Goal: Task Accomplishment & Management: Use online tool/utility

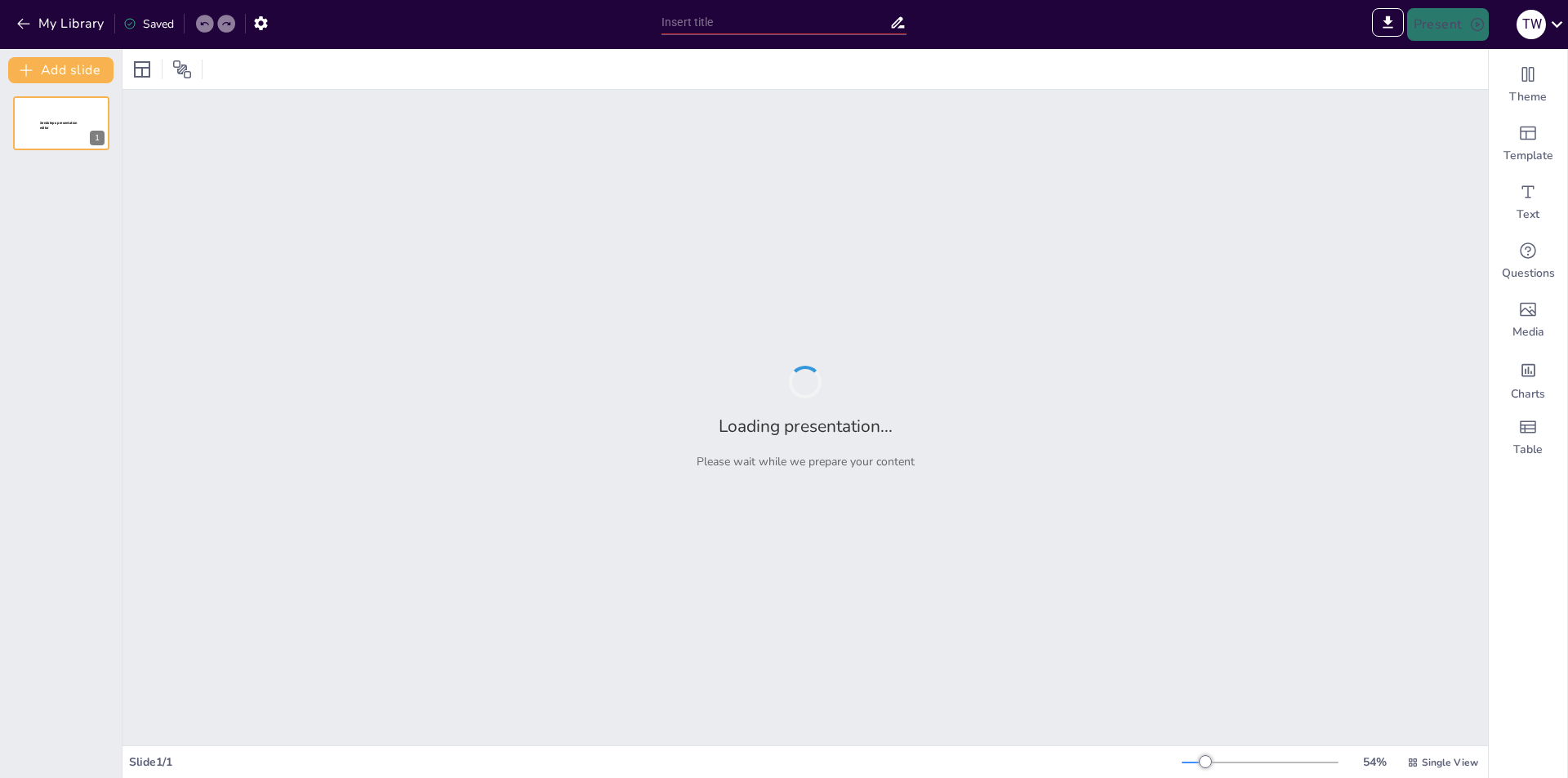
type input "New Sendsteps"
type input "Imported IB B396F - Tutorial 8_2025 Summer.pptx"
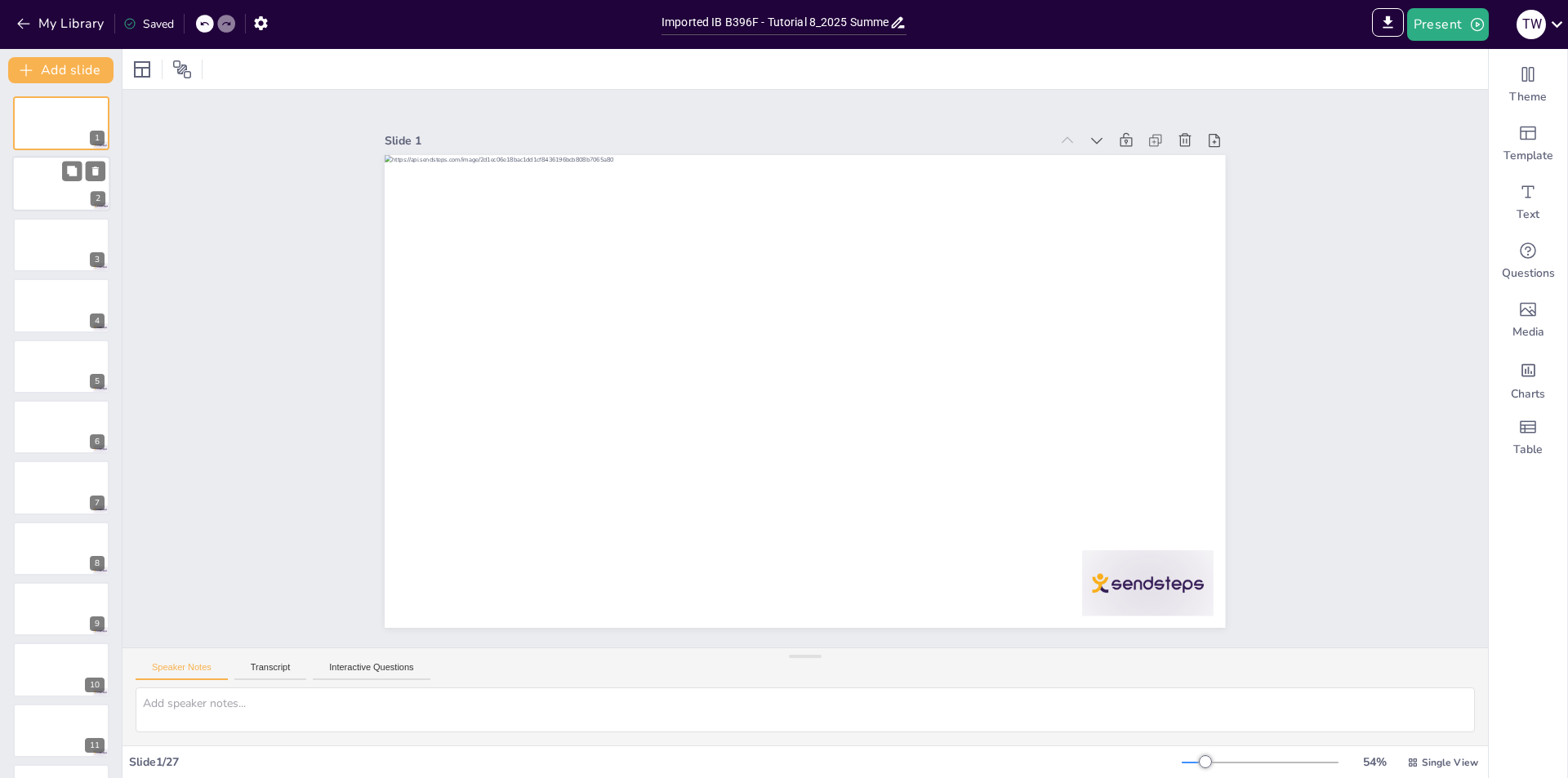
click at [81, 181] on div at bounding box center [61, 184] width 98 height 56
click at [35, 251] on div at bounding box center [61, 244] width 98 height 56
click at [49, 363] on div at bounding box center [61, 366] width 98 height 56
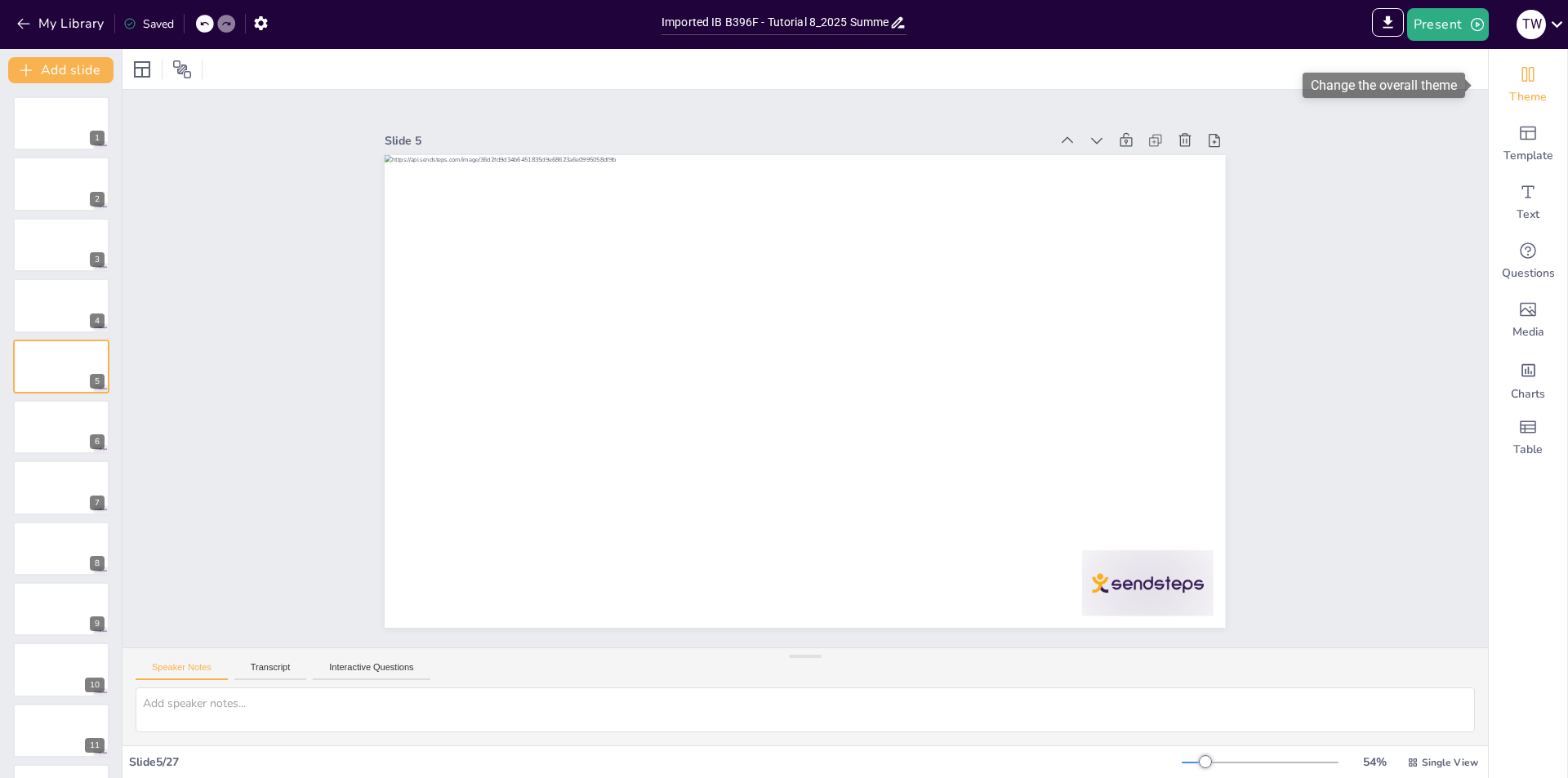
click at [1514, 88] on div "Theme" at bounding box center [1528, 85] width 79 height 58
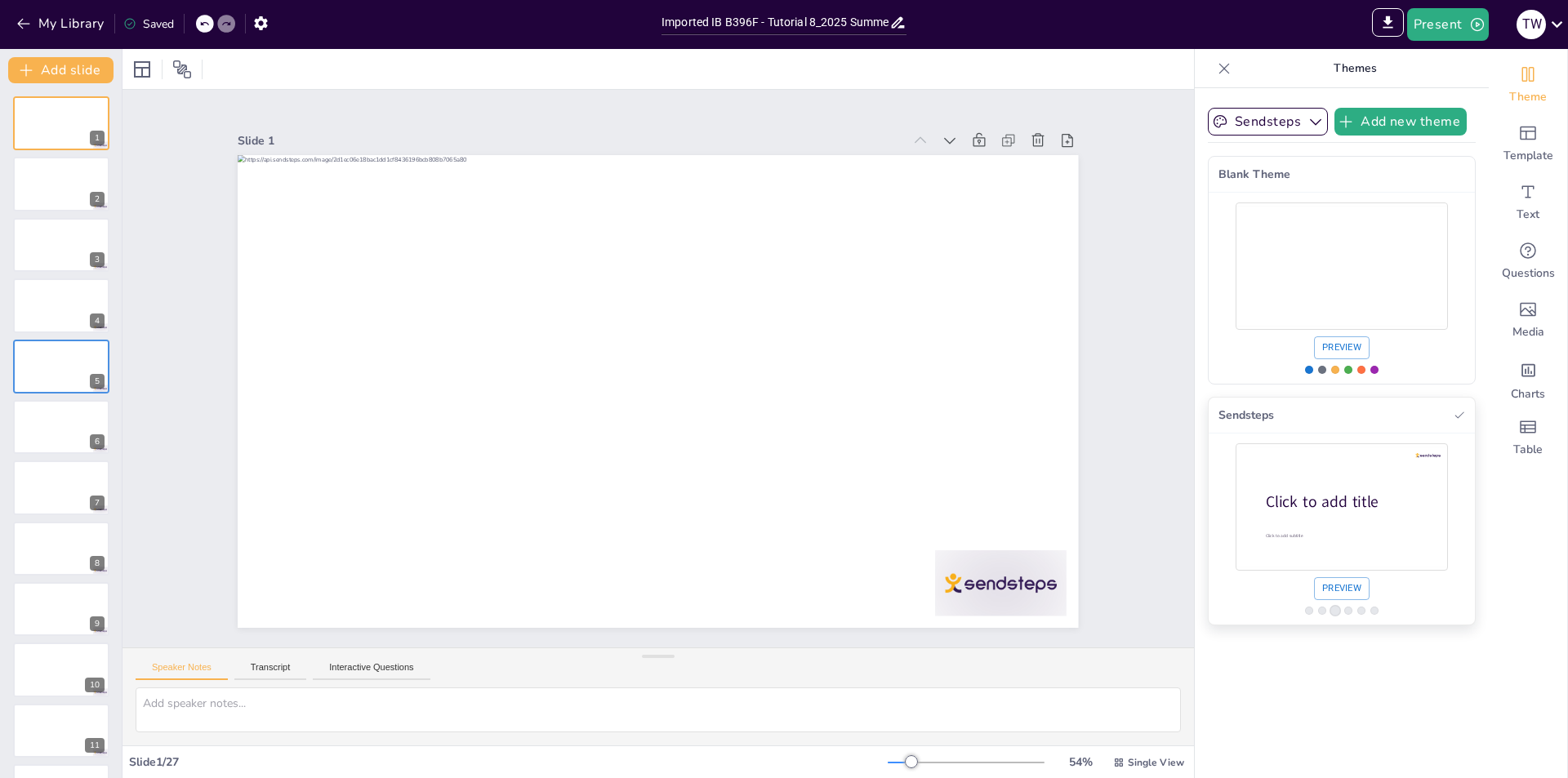
click at [1332, 598] on button "Preview" at bounding box center [1341, 589] width 56 height 23
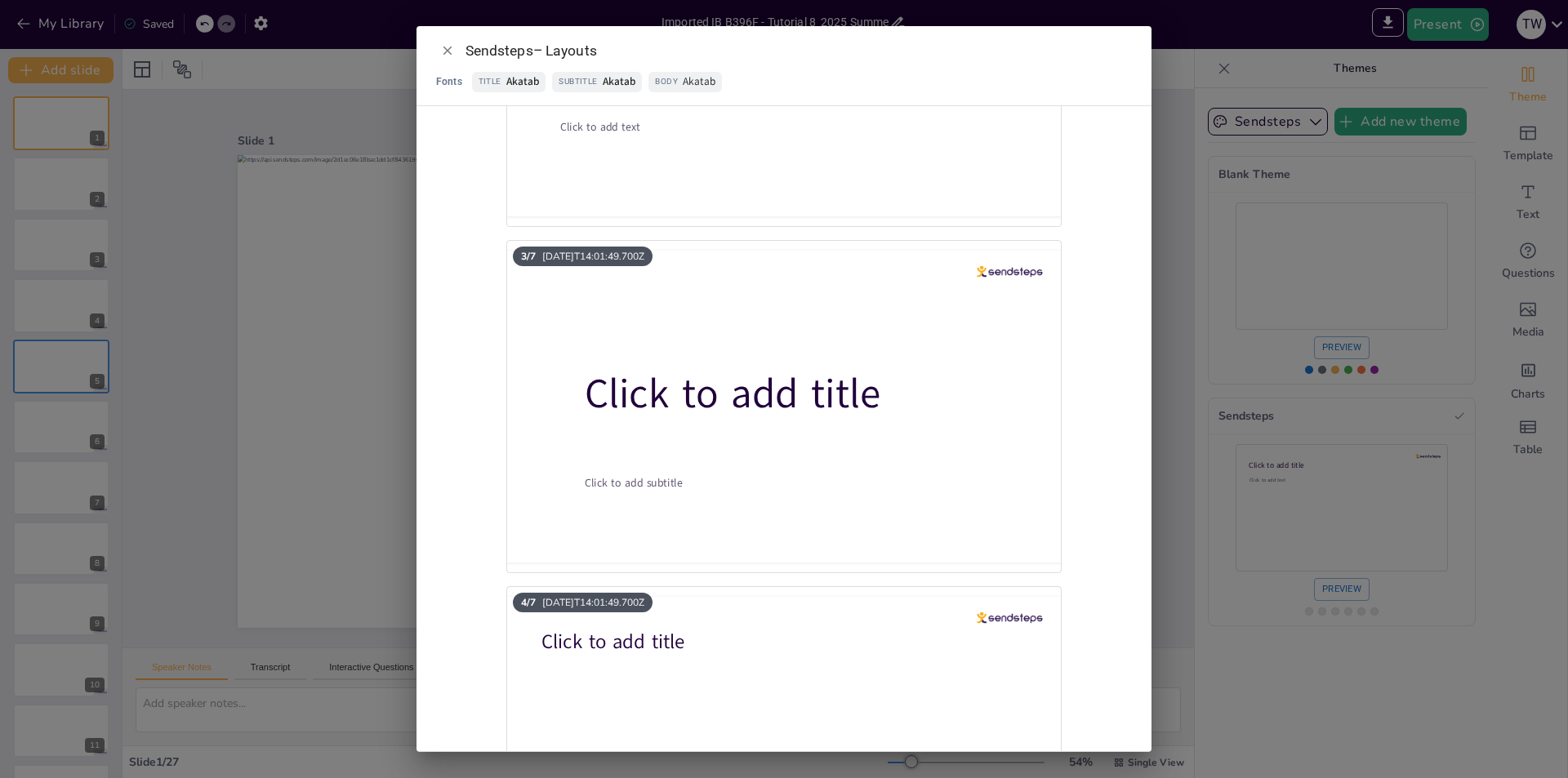
scroll to position [898, 0]
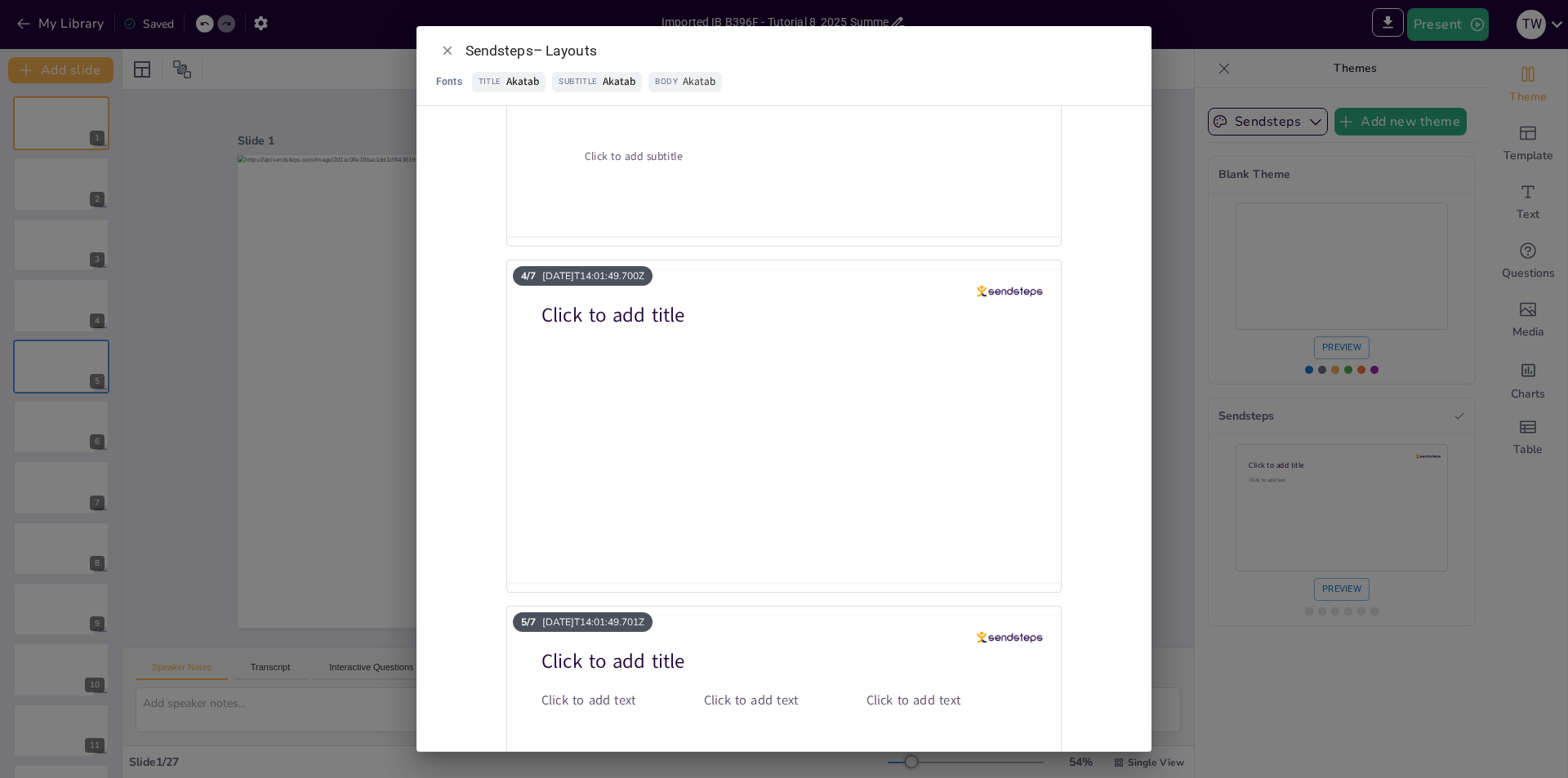
click at [599, 270] on div "Click to add title" at bounding box center [784, 270] width 555 height 0
click at [688, 311] on p "Click to add title" at bounding box center [778, 314] width 474 height 27
click at [591, 269] on span "[DATE]T14:01:49.700Z" at bounding box center [592, 275] width 102 height 13
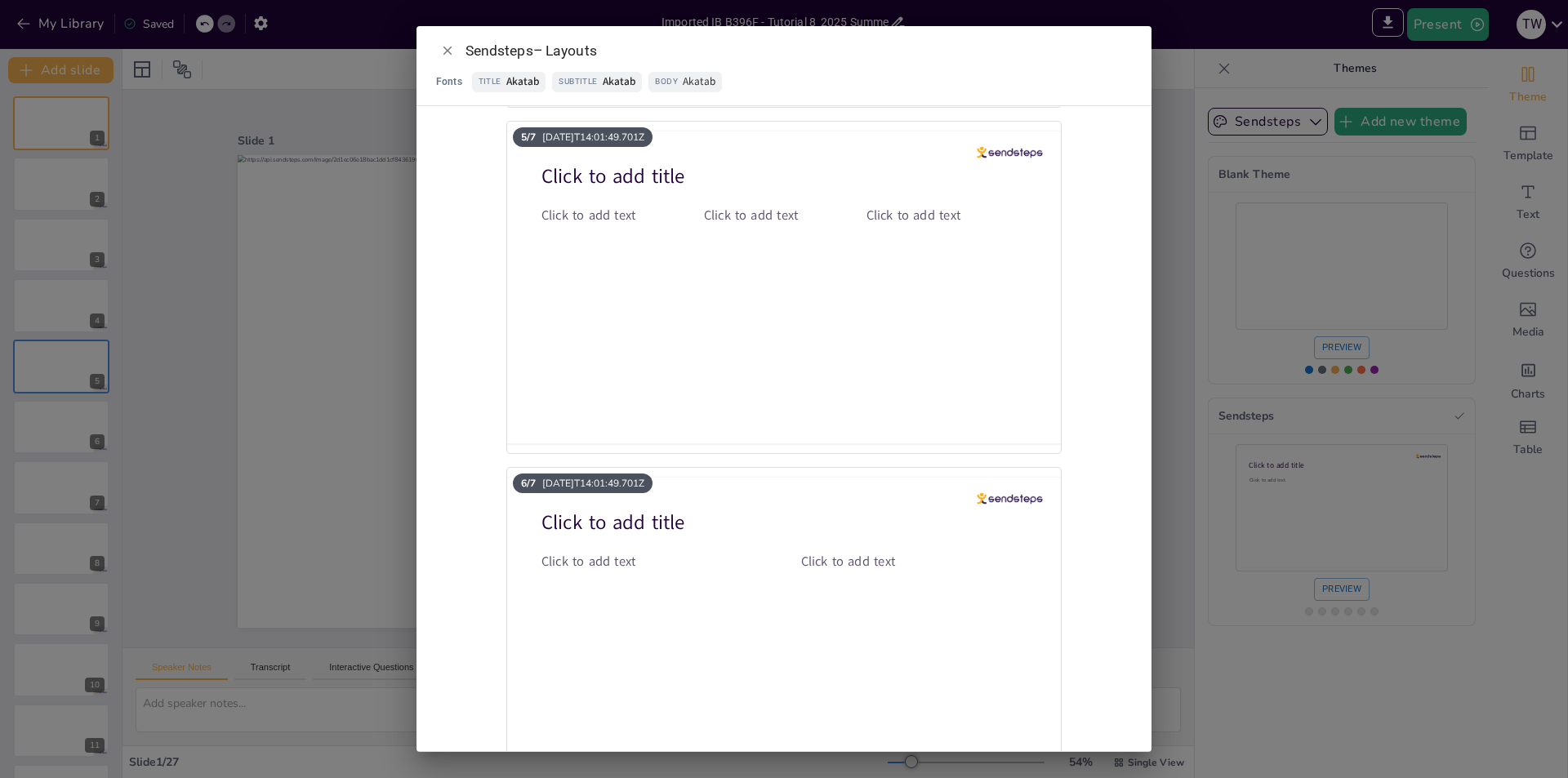
scroll to position [1057, 0]
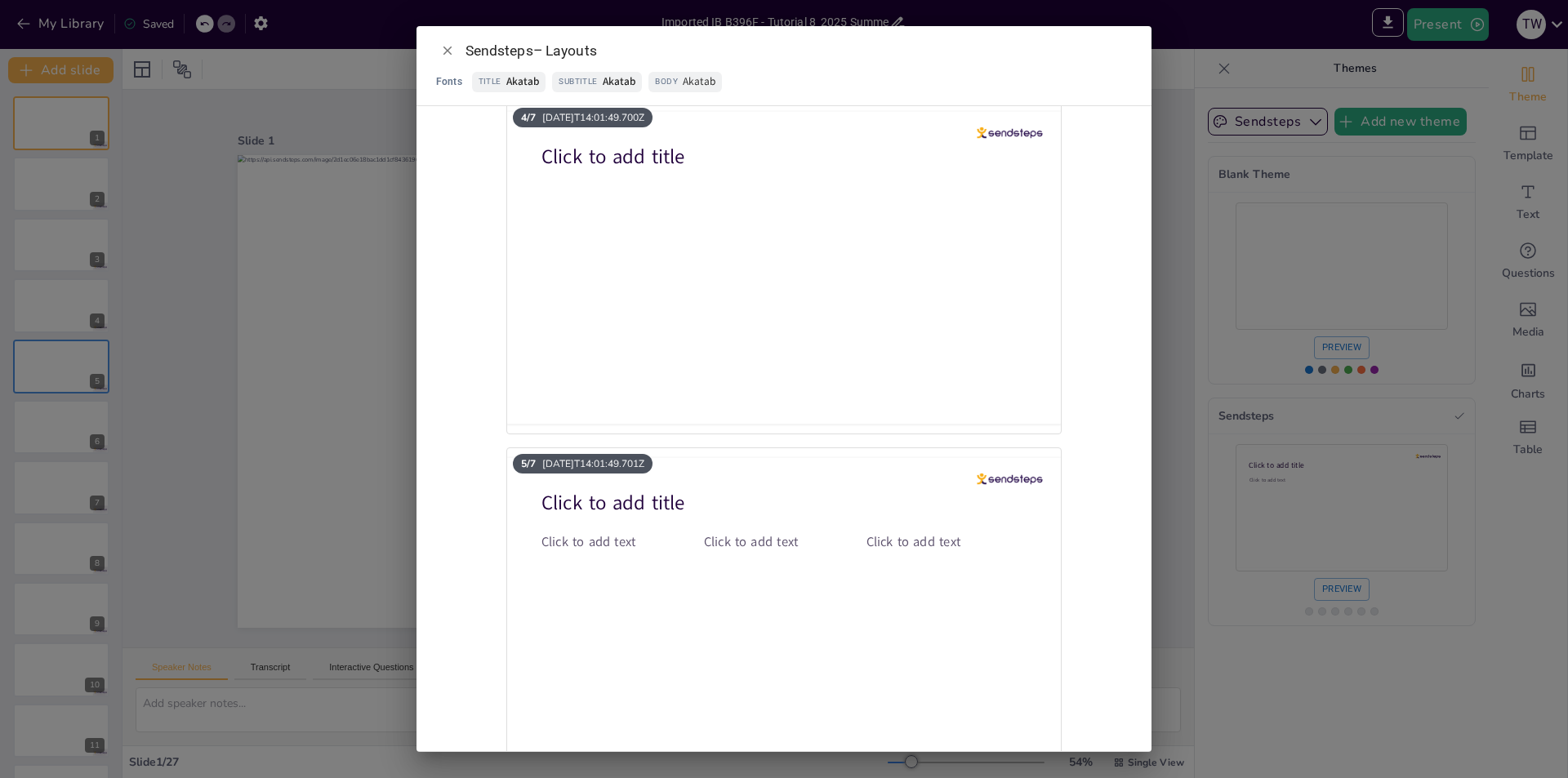
click at [498, 81] on span "Title" at bounding box center [490, 81] width 23 height 13
click at [502, 83] on span "Title Akatab" at bounding box center [509, 81] width 74 height 20
click at [576, 74] on span "Subtitle Akatab" at bounding box center [597, 81] width 89 height 20
click at [699, 82] on span "Akatab" at bounding box center [699, 81] width 33 height 17
click at [447, 54] on icon "Close" at bounding box center [447, 50] width 15 height 15
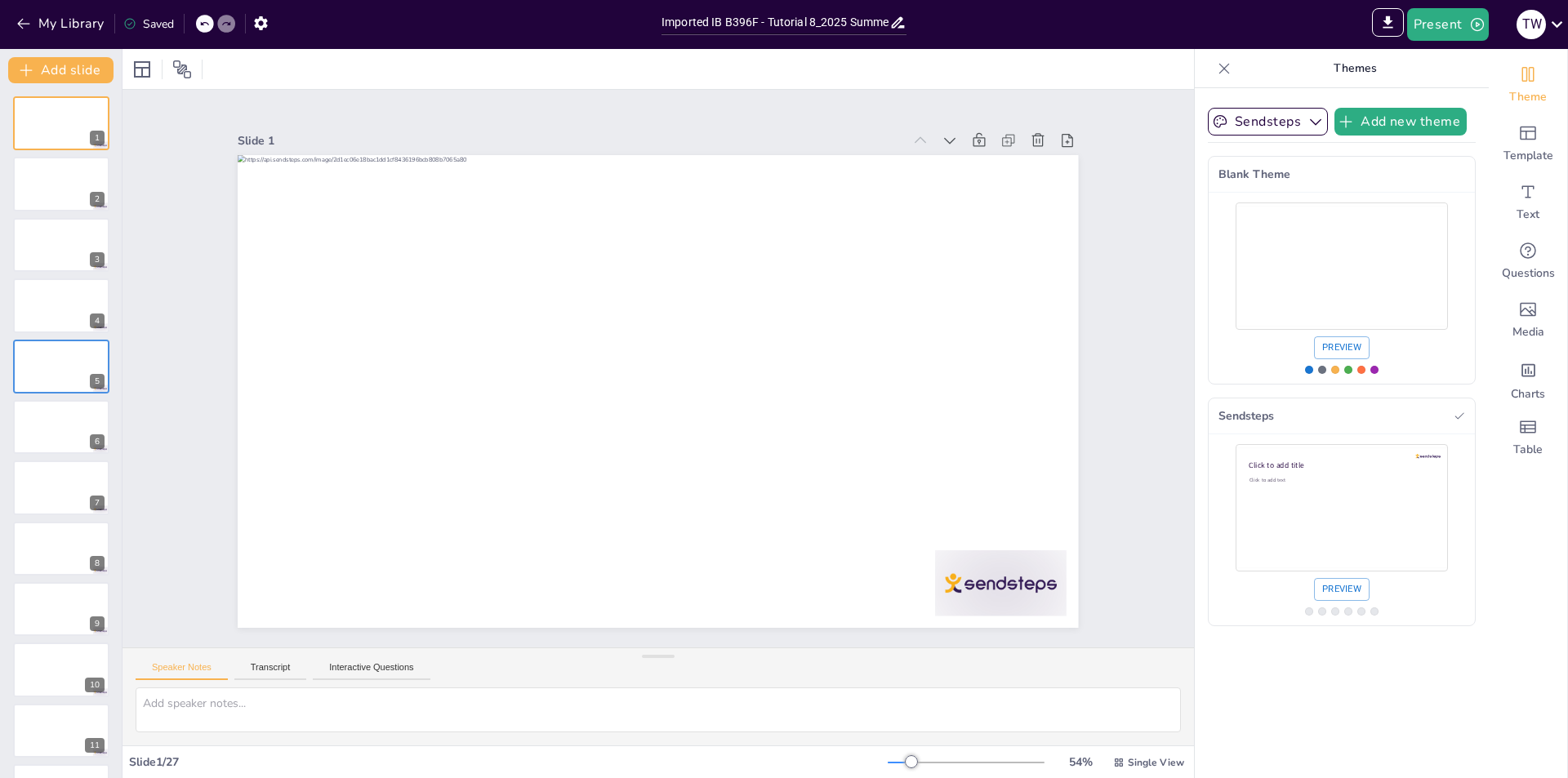
scroll to position [0, 0]
click at [1507, 146] on div "Template" at bounding box center [1528, 143] width 79 height 58
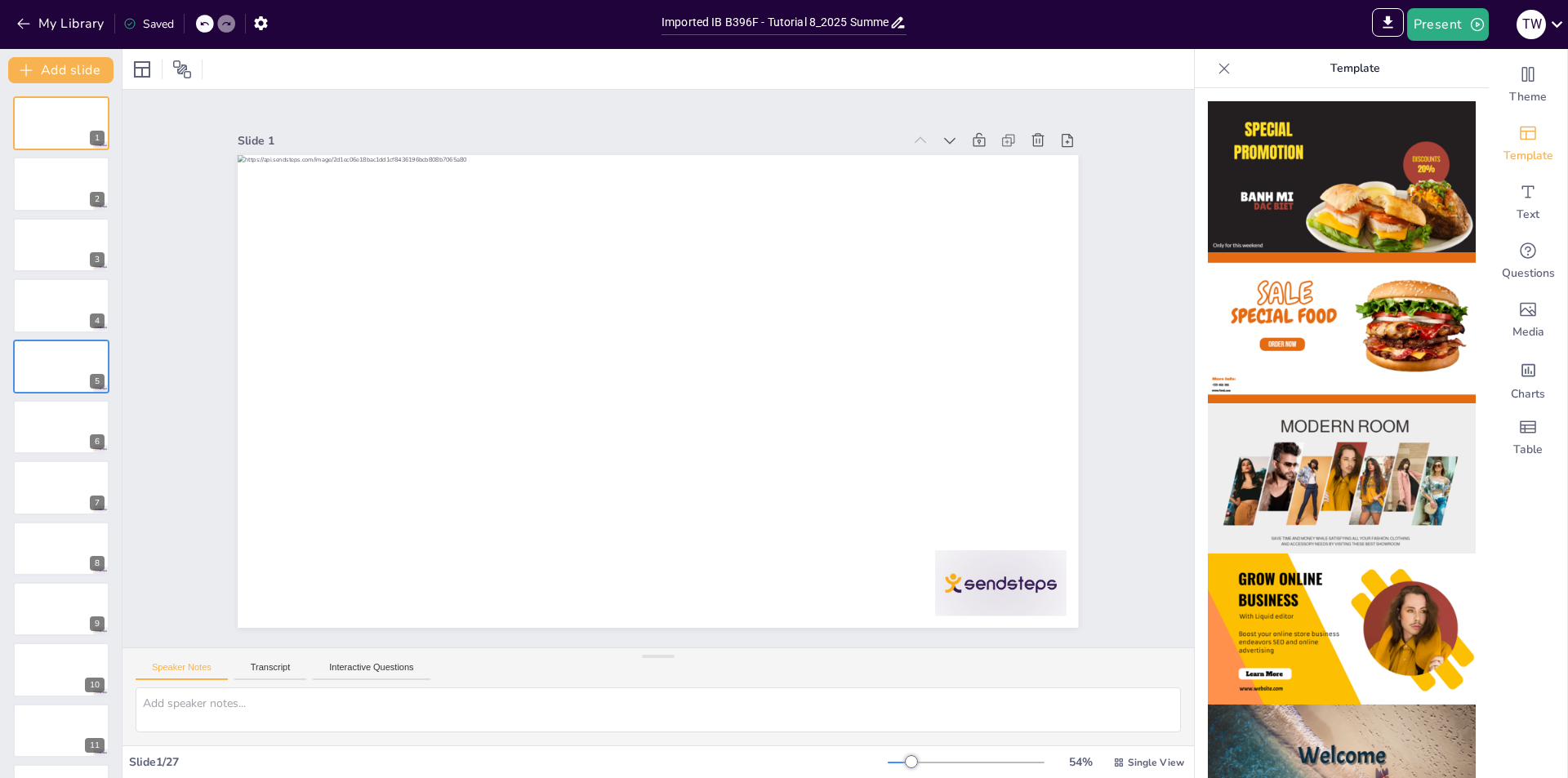
click at [1321, 193] on img at bounding box center [1341, 176] width 268 height 151
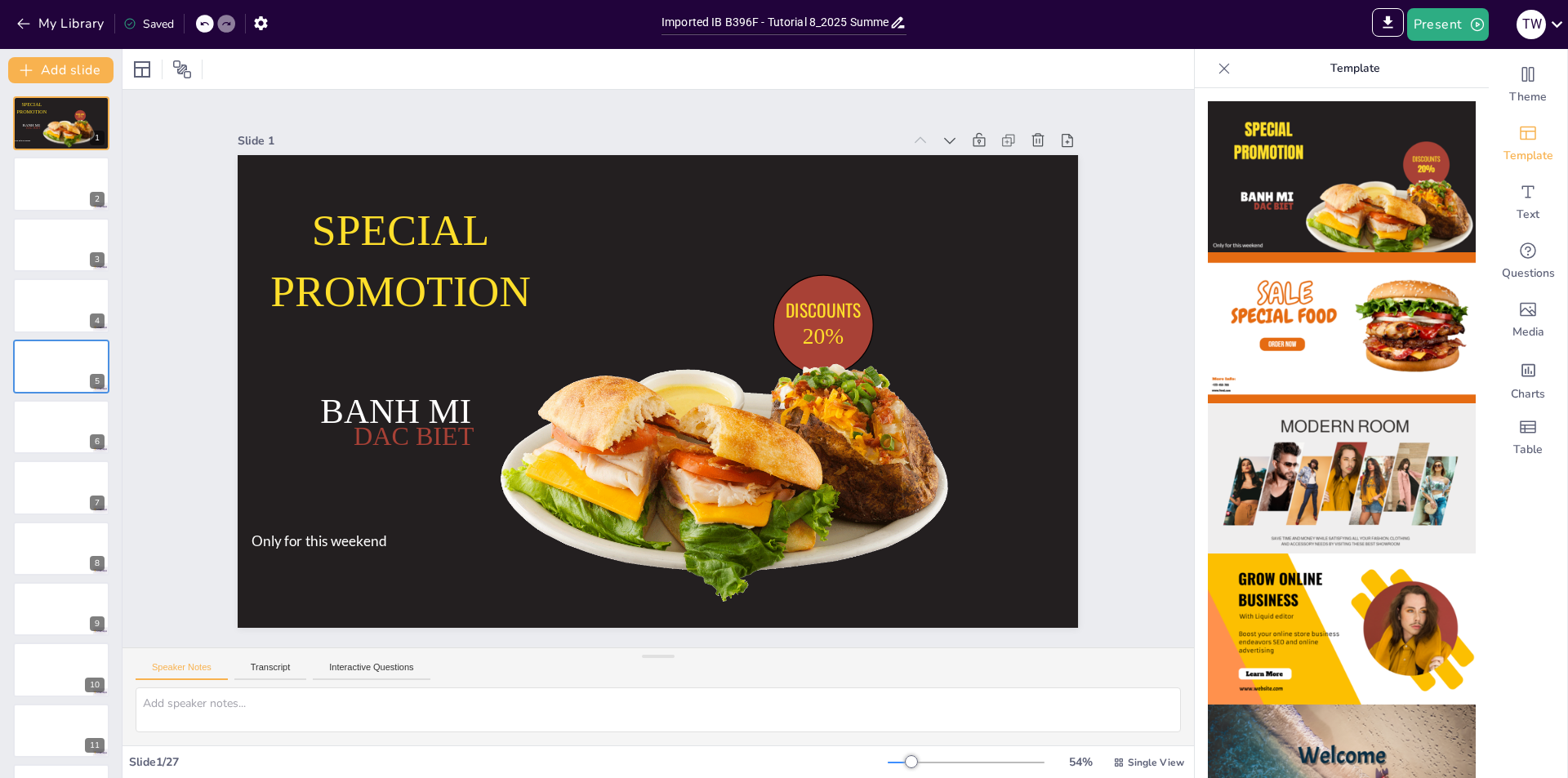
drag, startPoint x: 1322, startPoint y: 329, endPoint x: 1314, endPoint y: 330, distance: 8.1
click at [1321, 329] on img at bounding box center [1341, 327] width 268 height 151
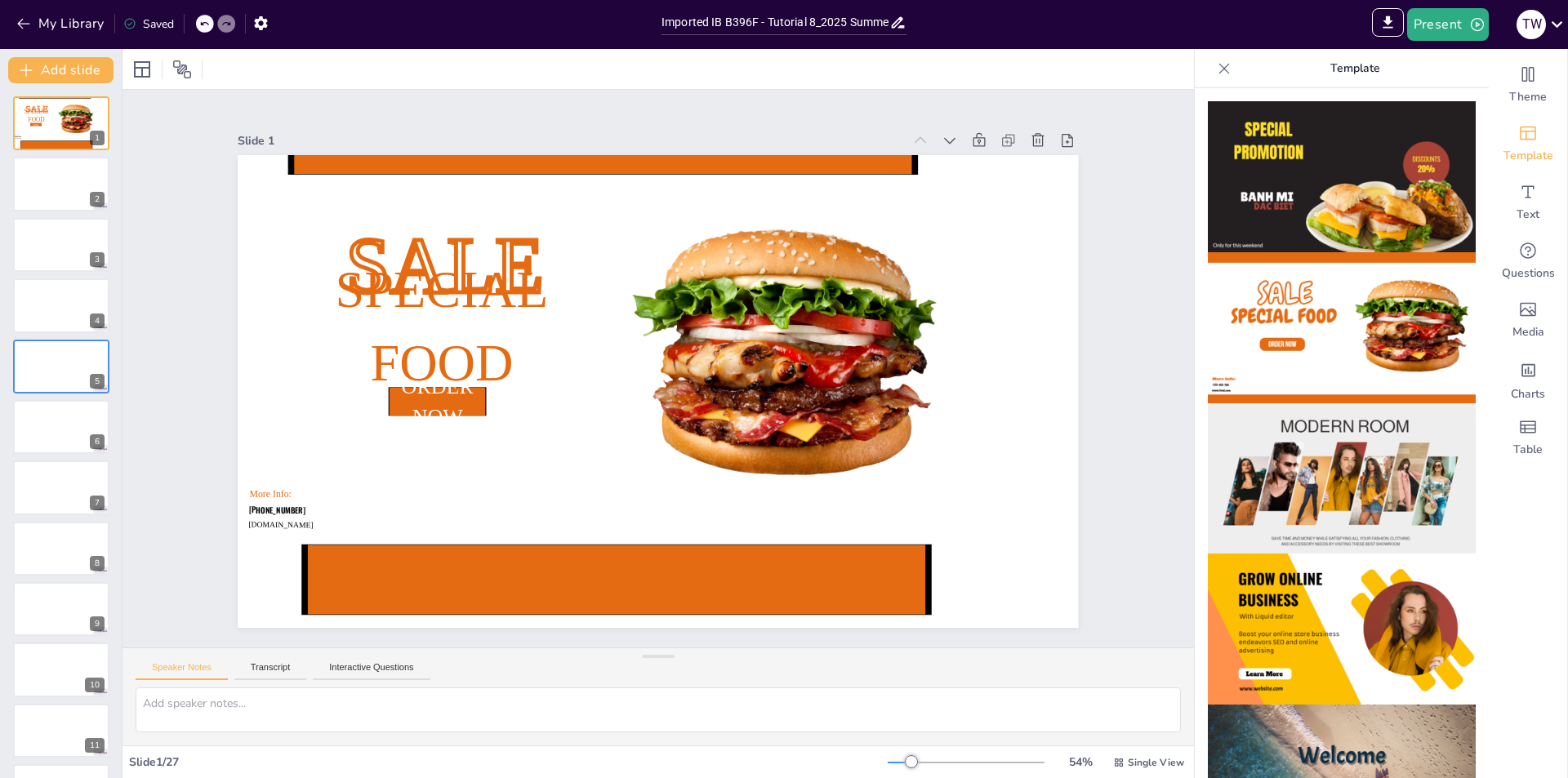
click at [1329, 419] on img at bounding box center [1341, 479] width 268 height 151
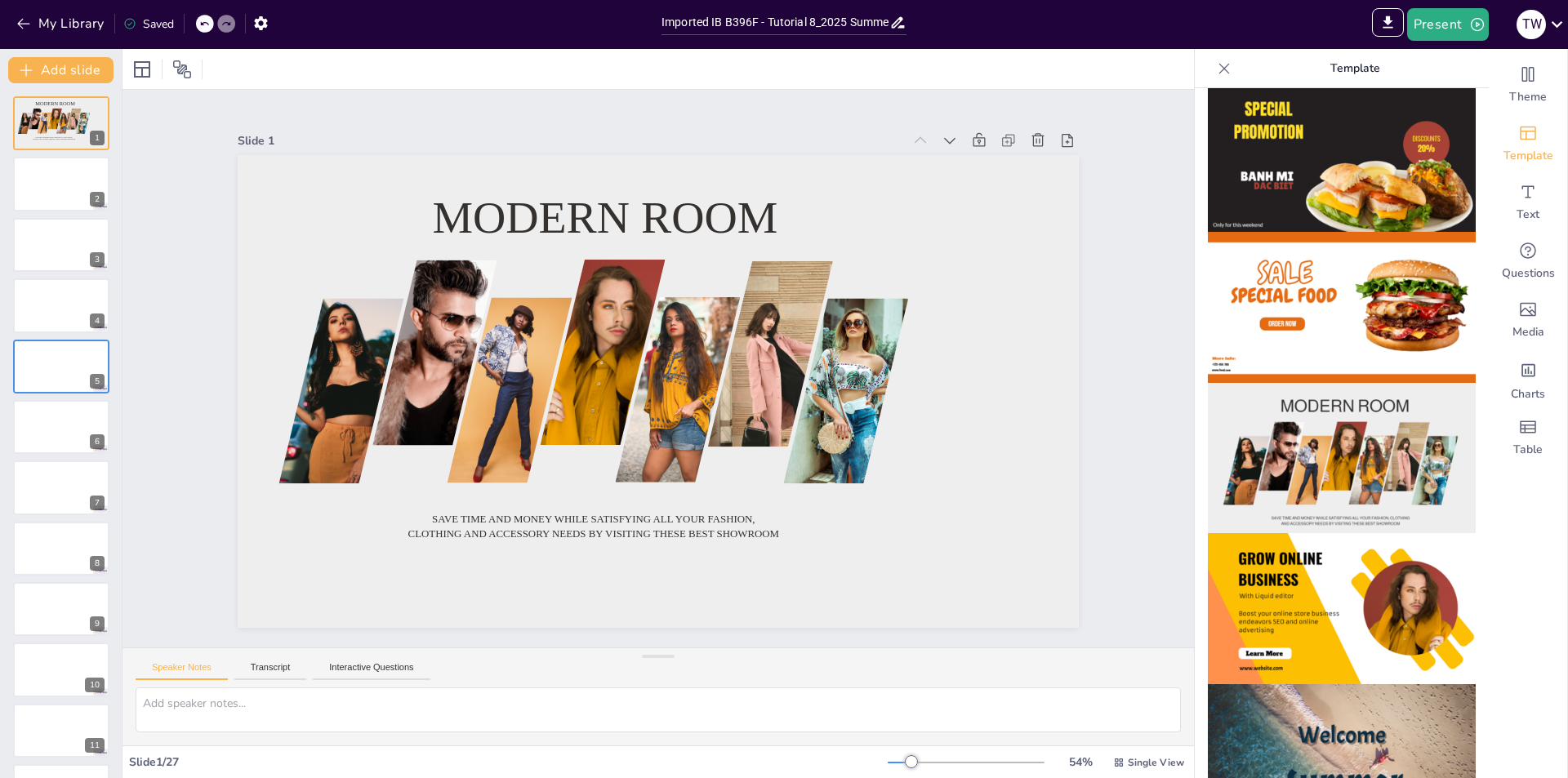
scroll to position [81, 0]
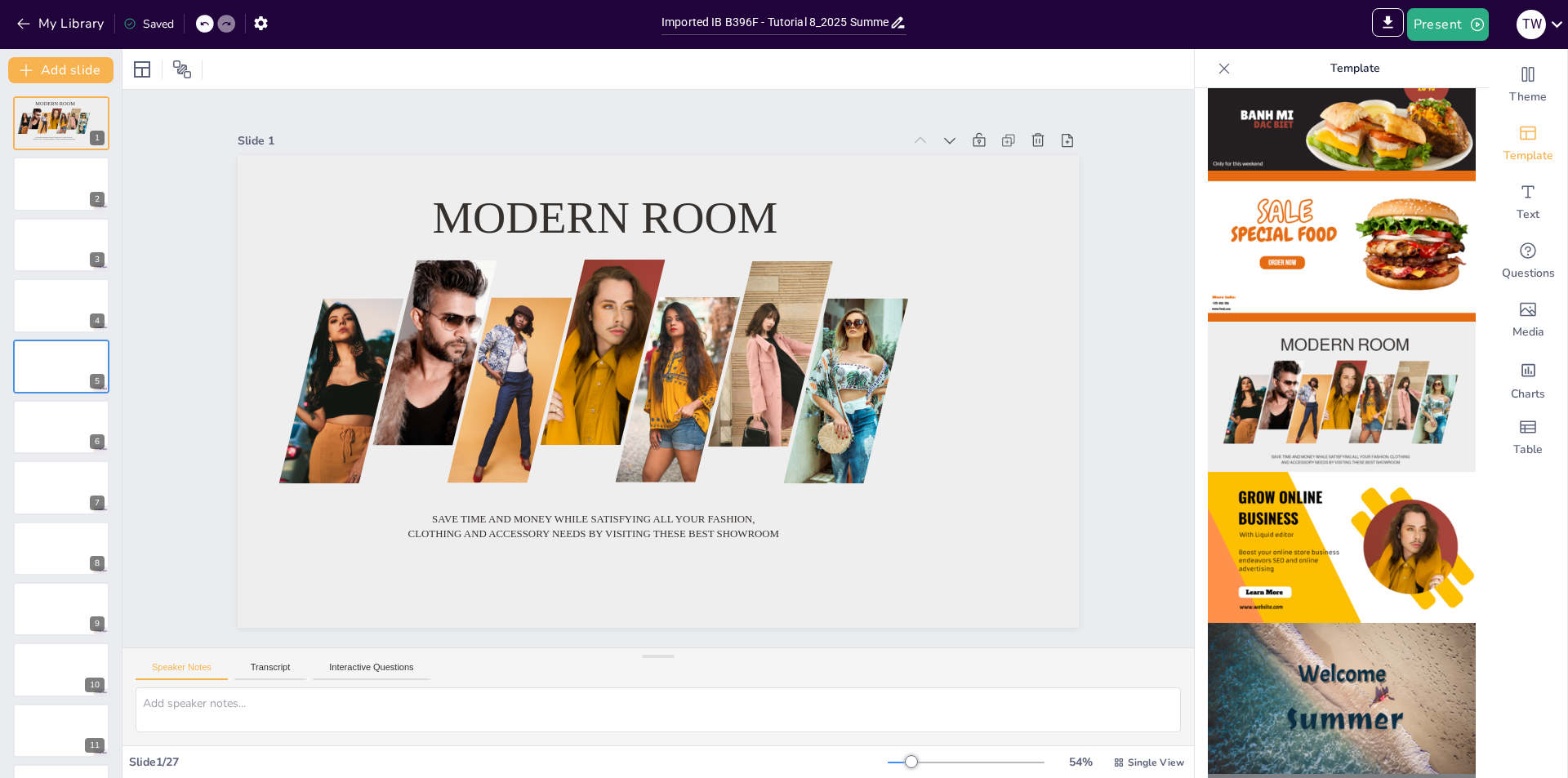
click at [1337, 545] on img at bounding box center [1341, 547] width 268 height 151
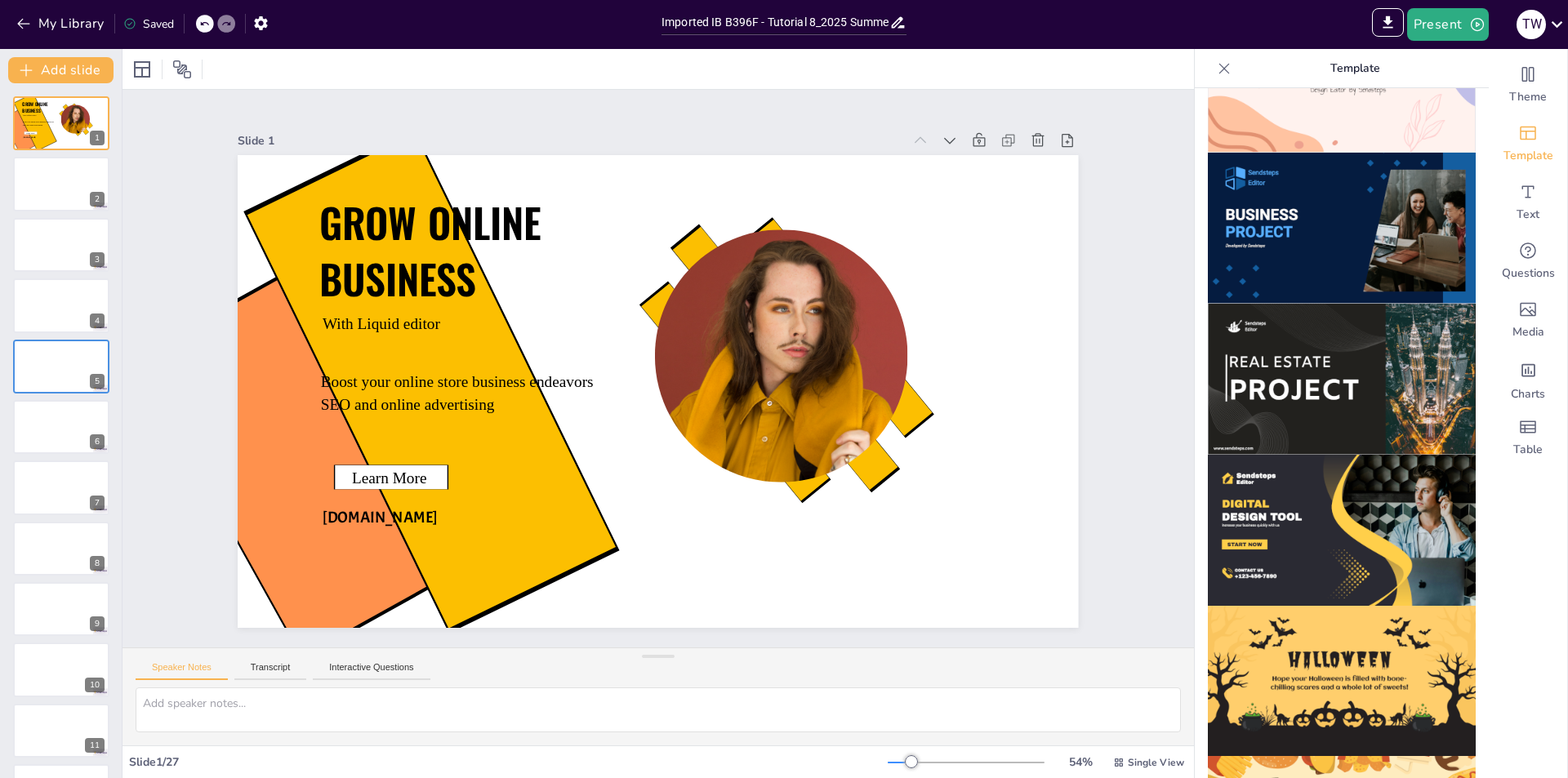
scroll to position [1384, 0]
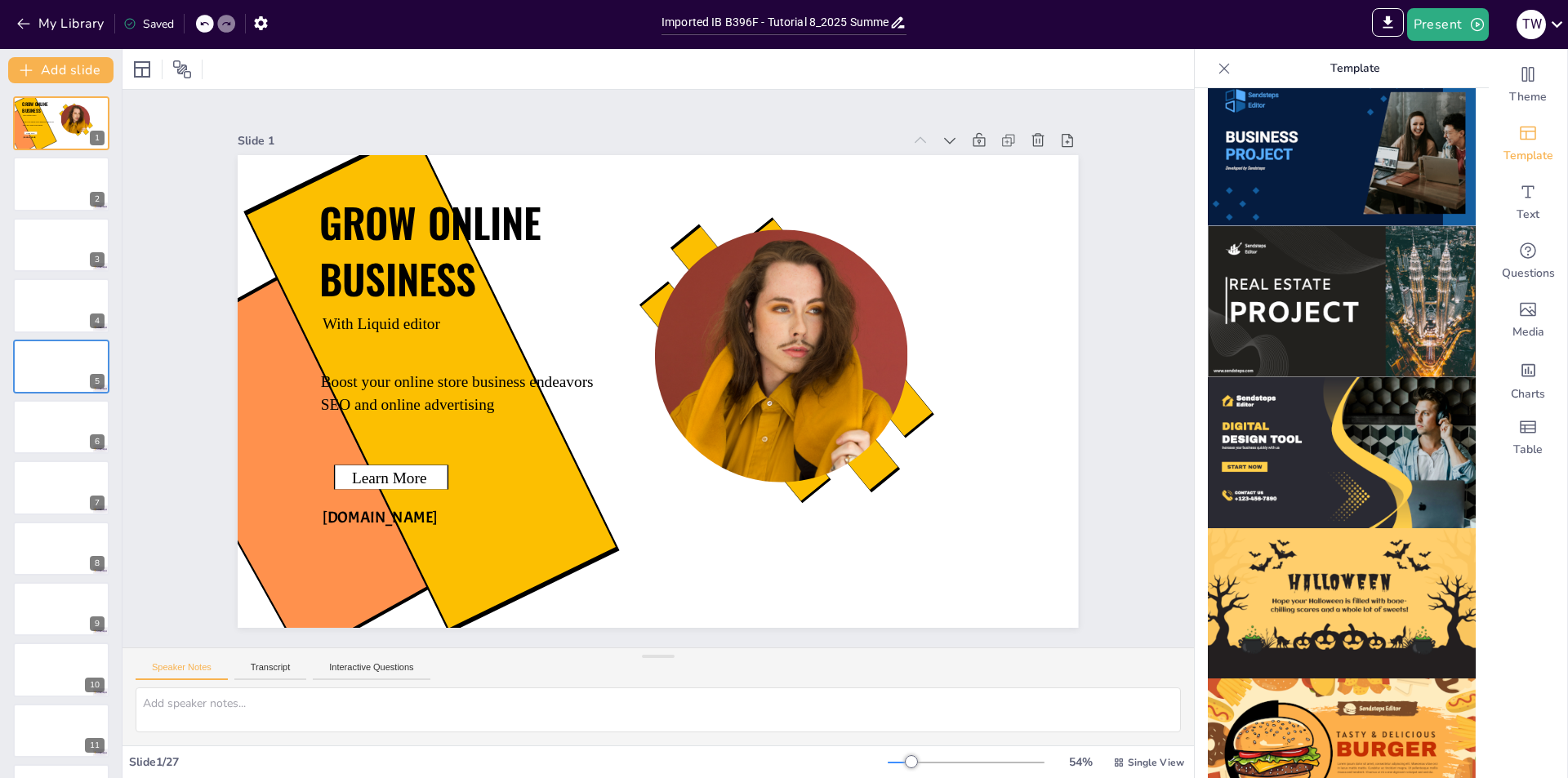
click at [1294, 577] on img at bounding box center [1341, 604] width 268 height 151
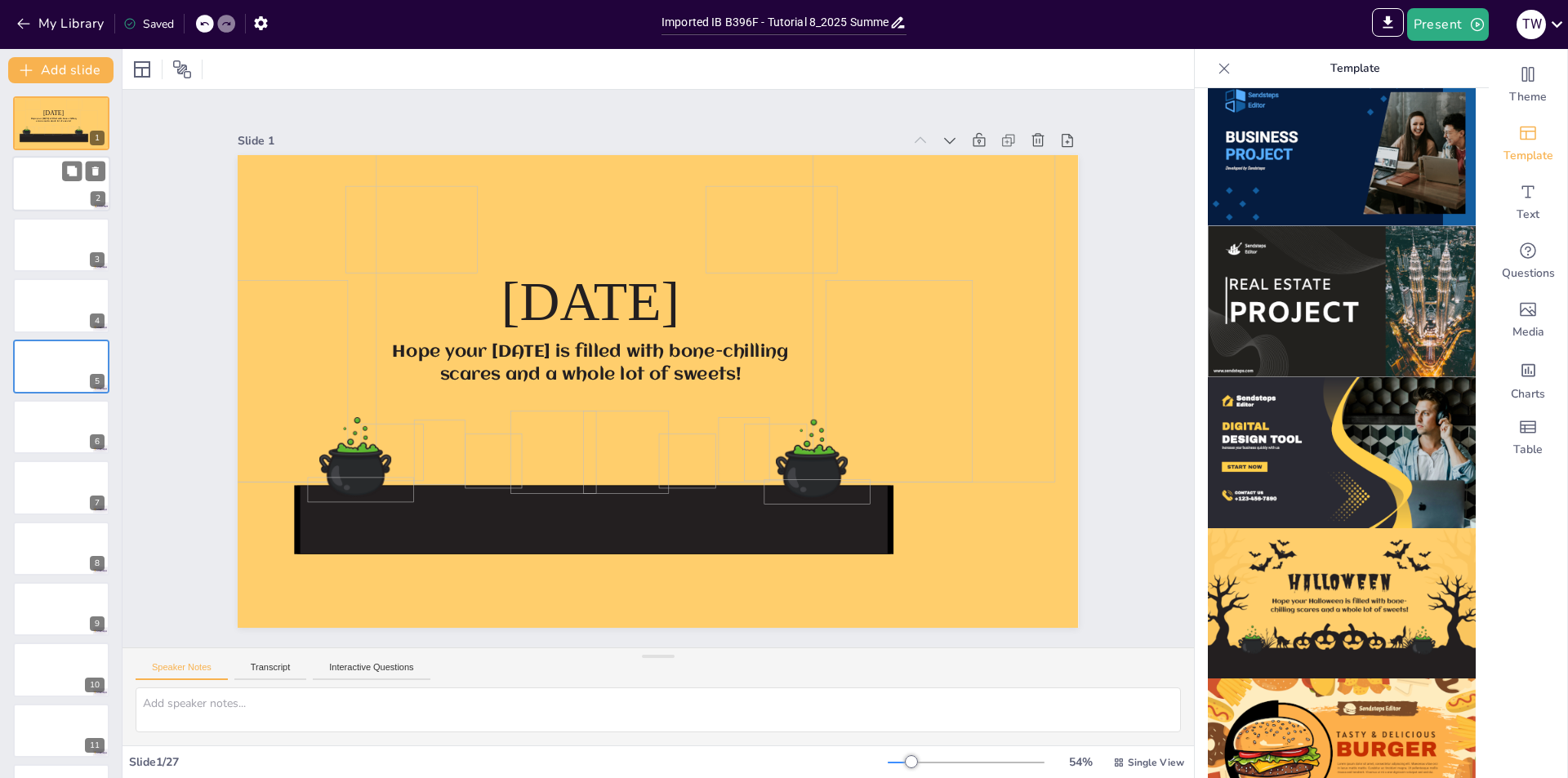
click at [49, 183] on div at bounding box center [61, 184] width 98 height 56
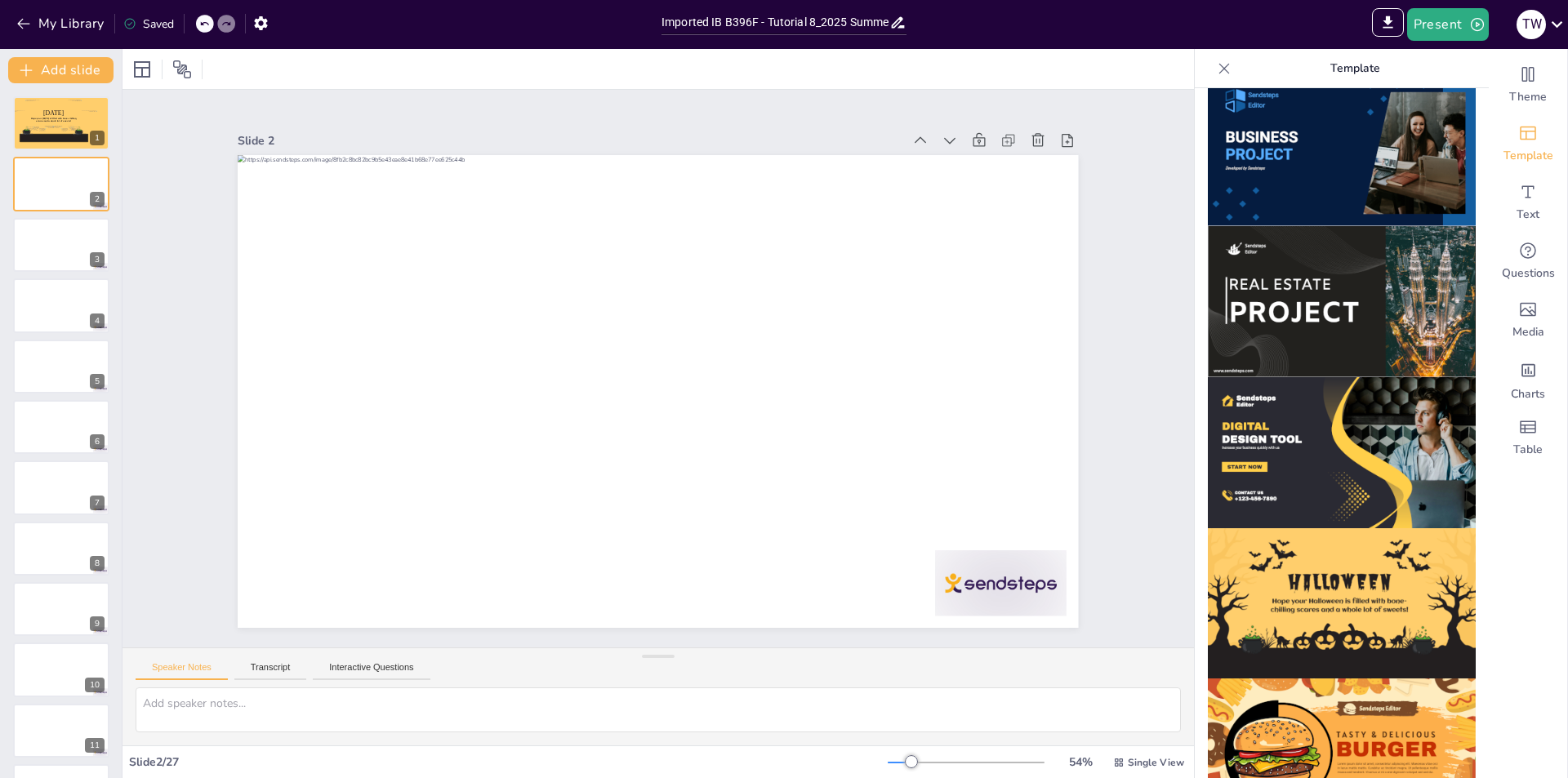
click at [1277, 227] on img at bounding box center [1341, 302] width 268 height 151
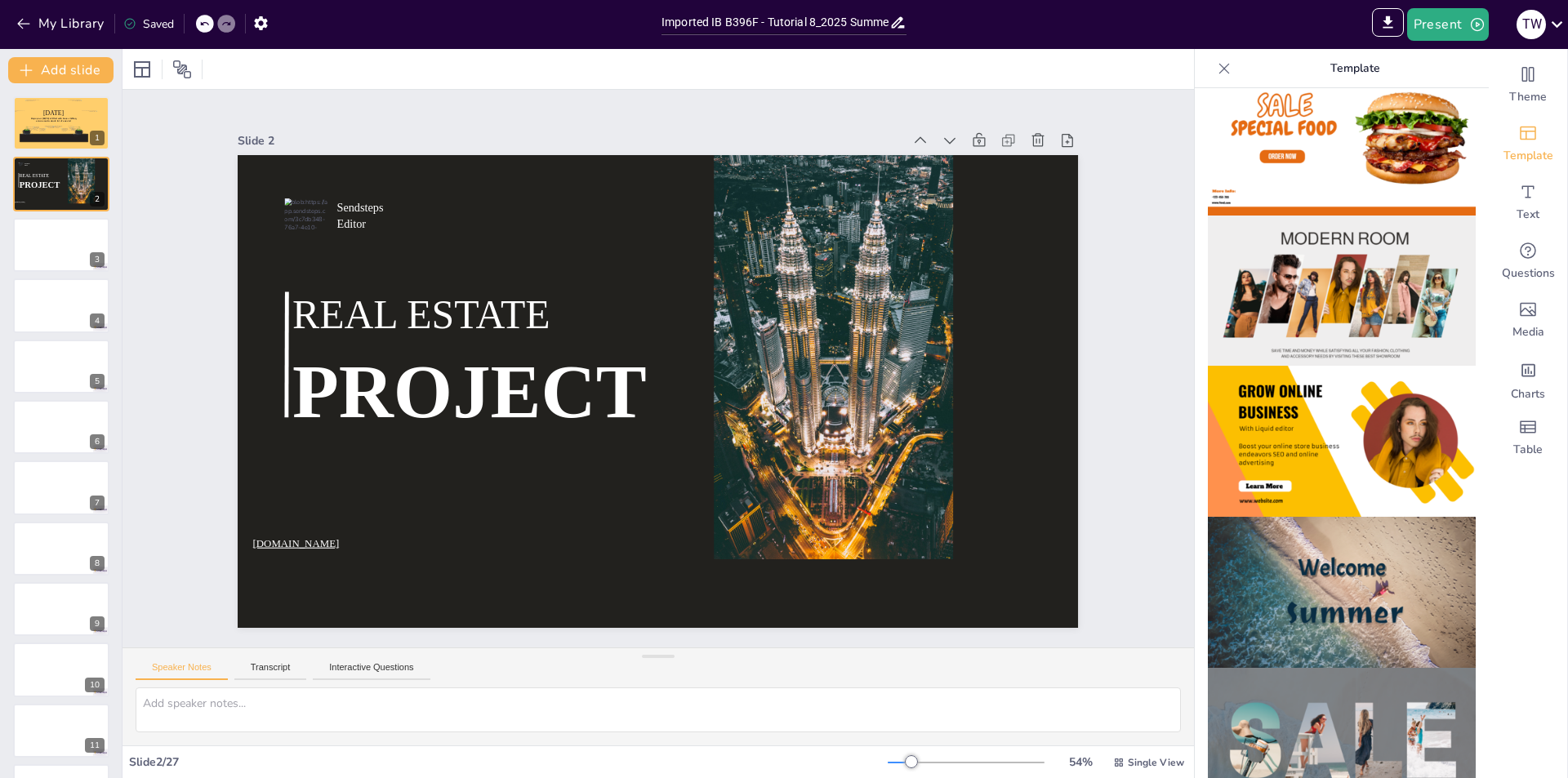
scroll to position [0, 0]
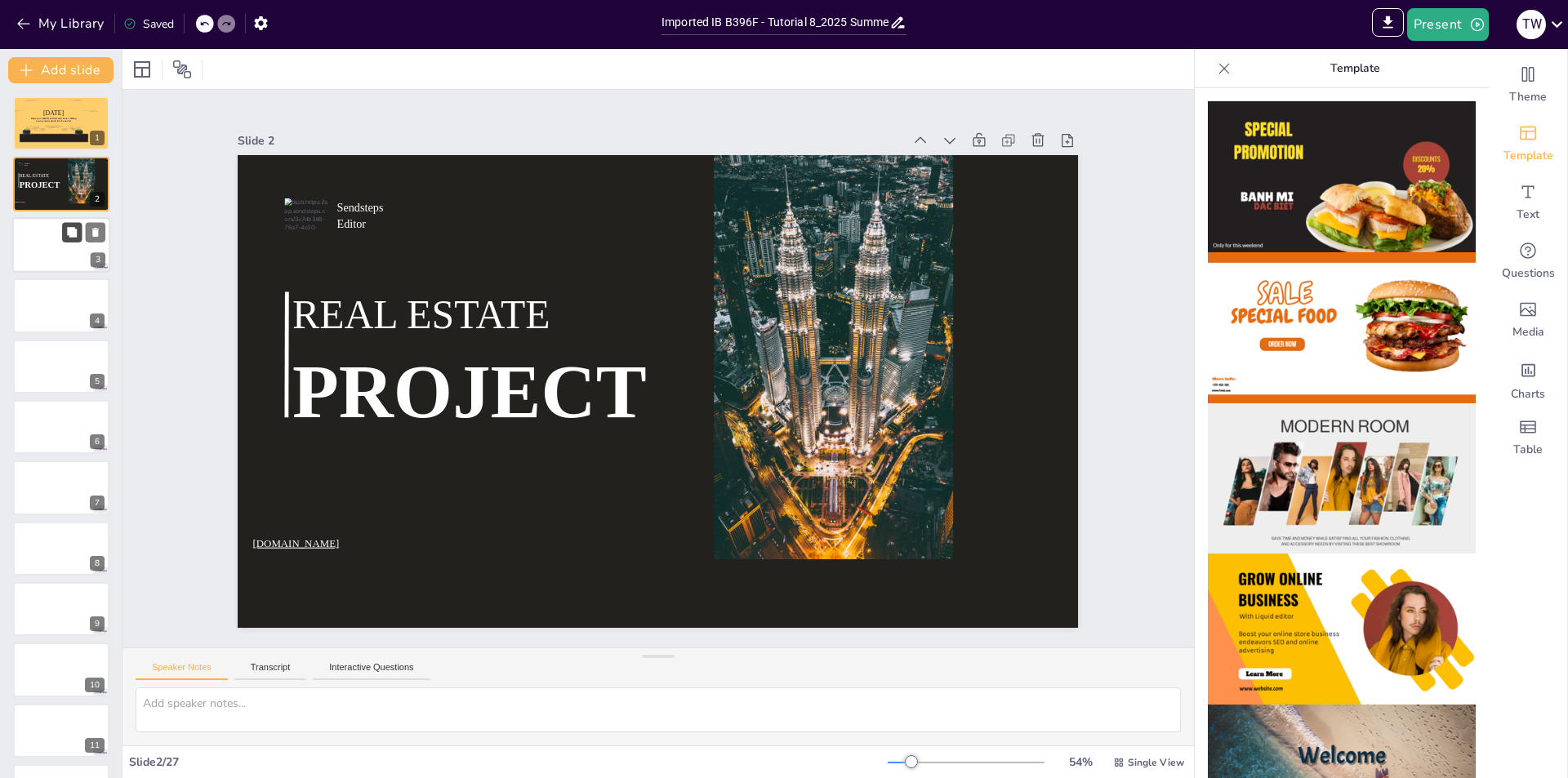
click at [75, 239] on button at bounding box center [72, 232] width 19 height 19
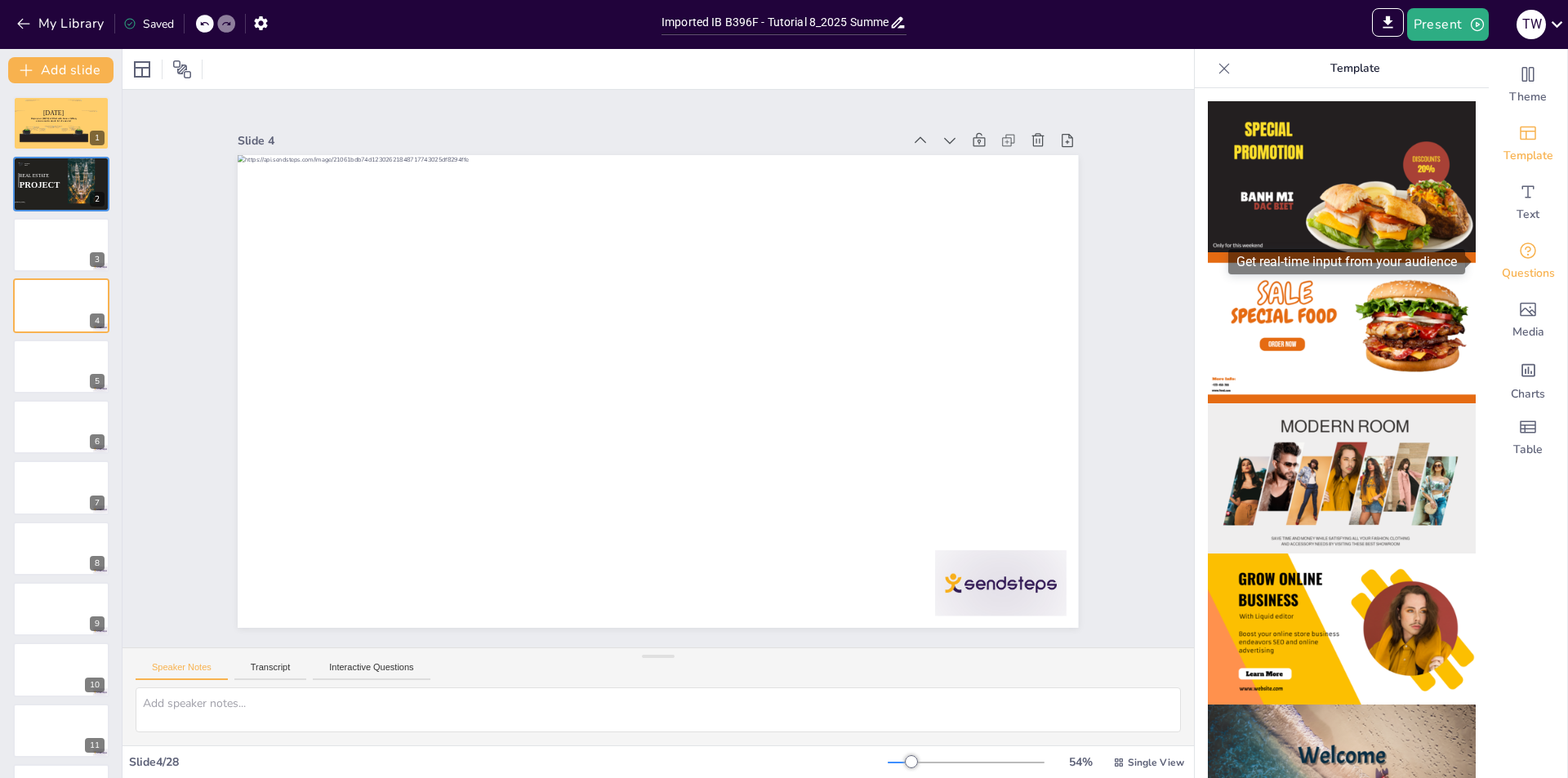
click at [1518, 257] on icon "Get real-time input from your audience" at bounding box center [1528, 250] width 19 height 19
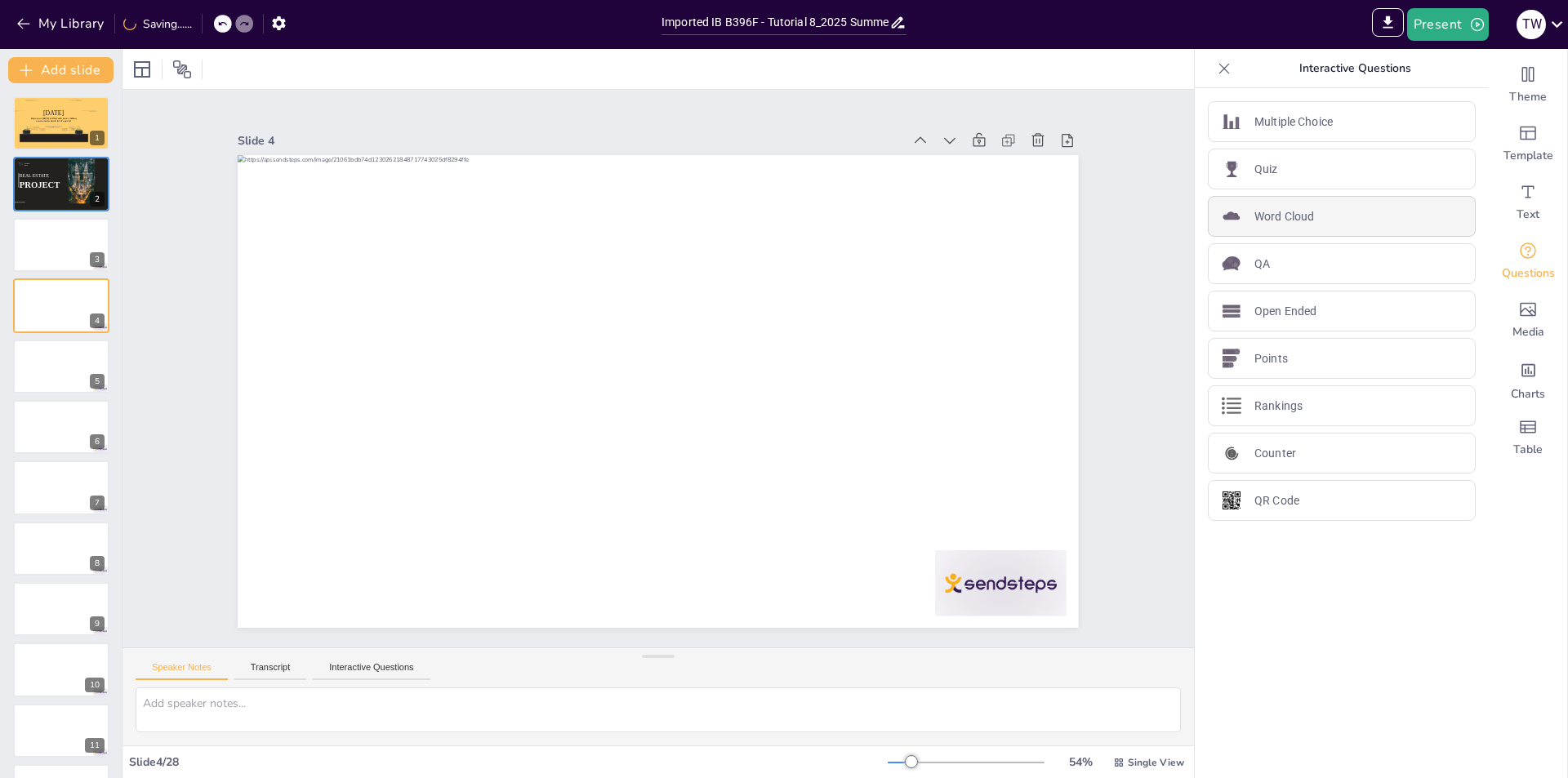
click at [1316, 211] on div "Word Cloud" at bounding box center [1341, 216] width 268 height 41
